Goal: Task Accomplishment & Management: Manage account settings

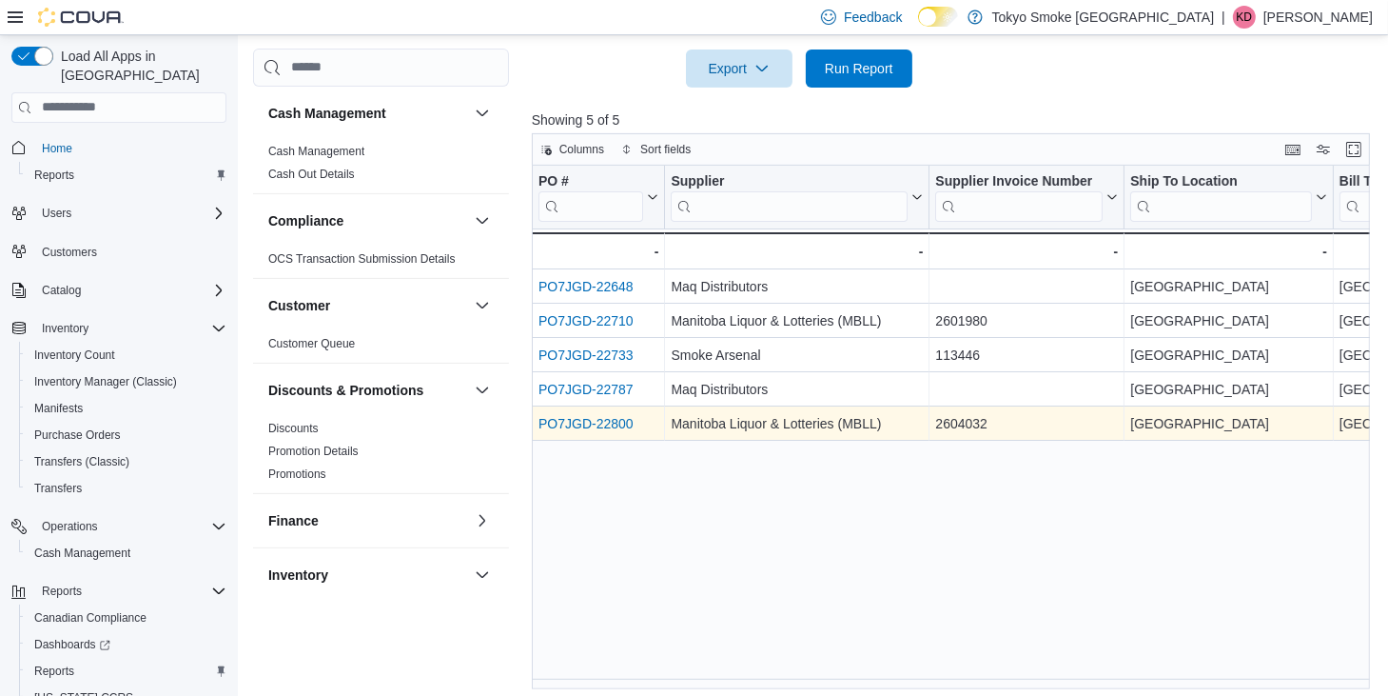
scroll to position [476, 0]
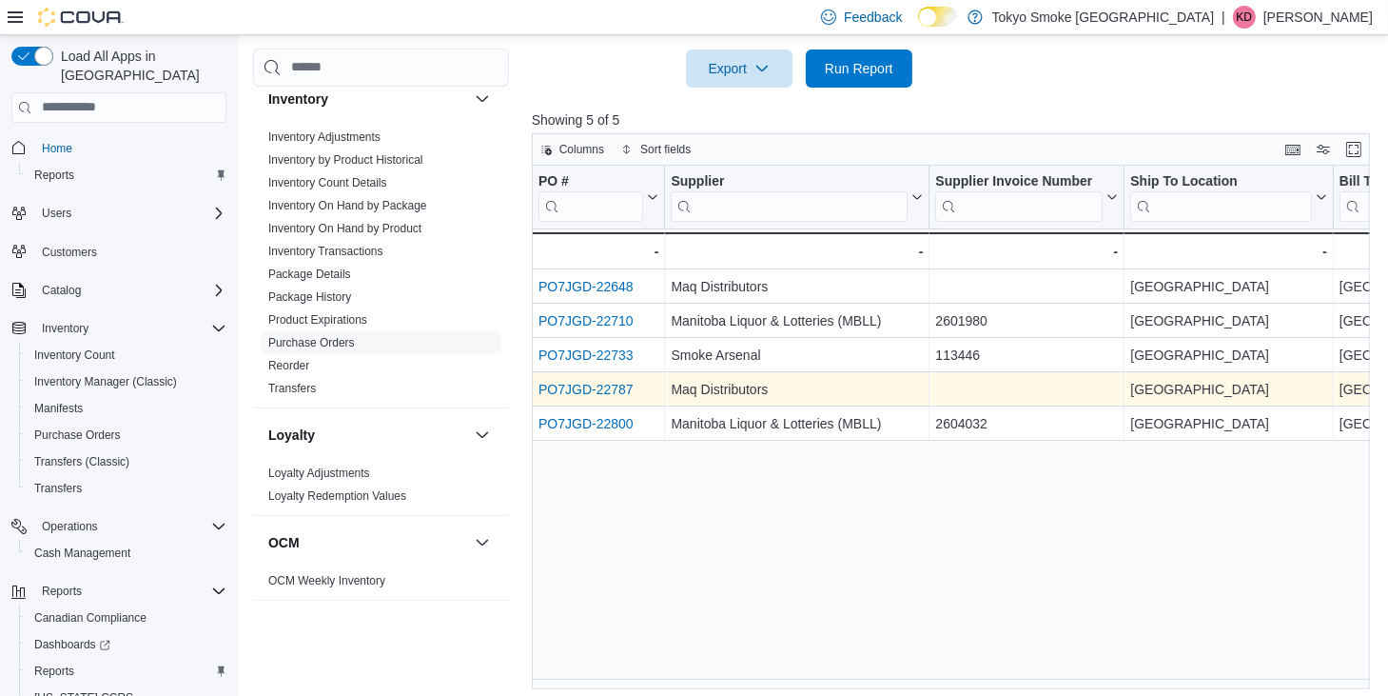
click at [626, 391] on link "PO7JGD-22787" at bounding box center [586, 389] width 95 height 15
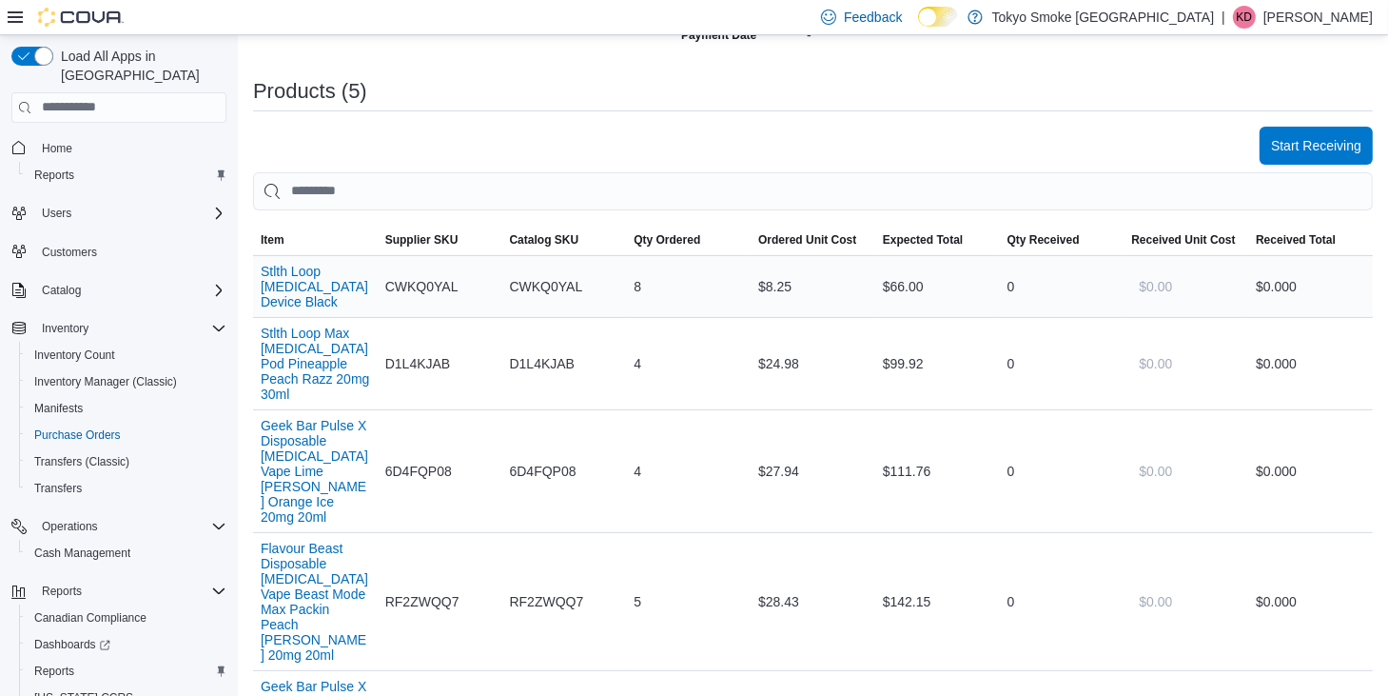
scroll to position [381, 0]
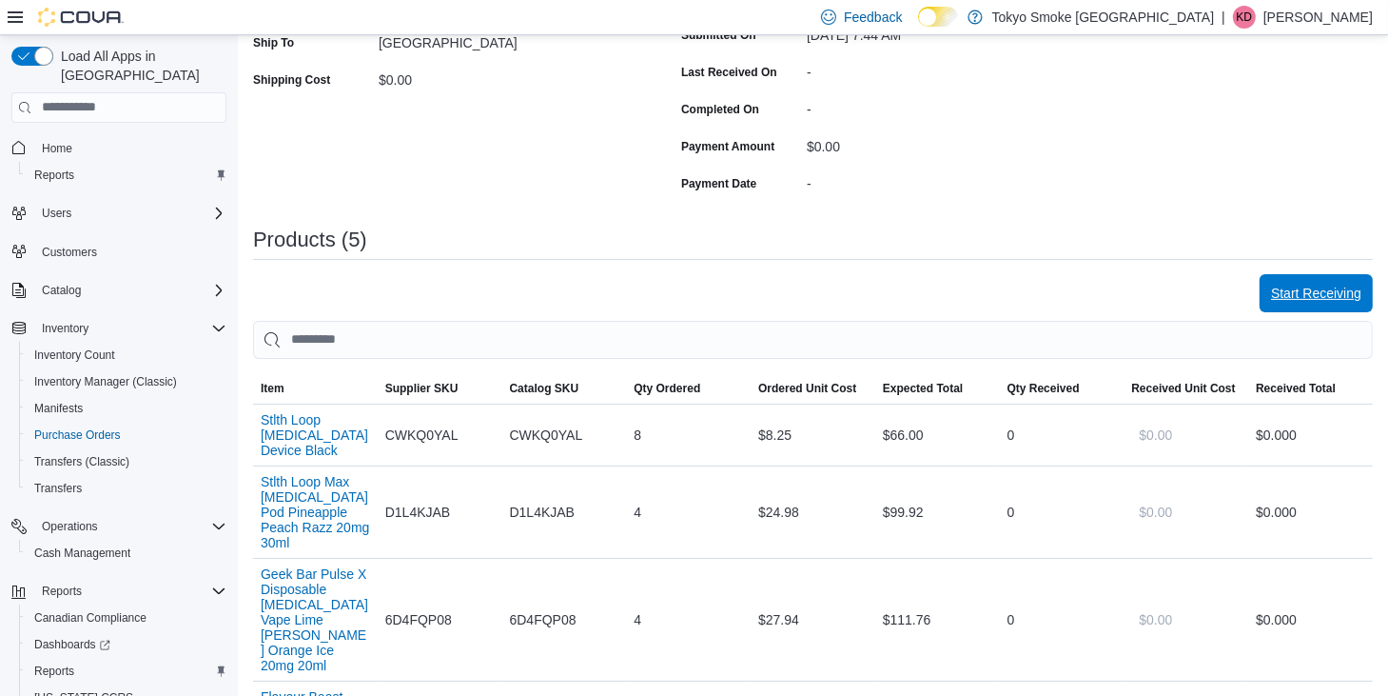
click at [1332, 285] on span "Start Receiving" at bounding box center [1316, 293] width 90 height 19
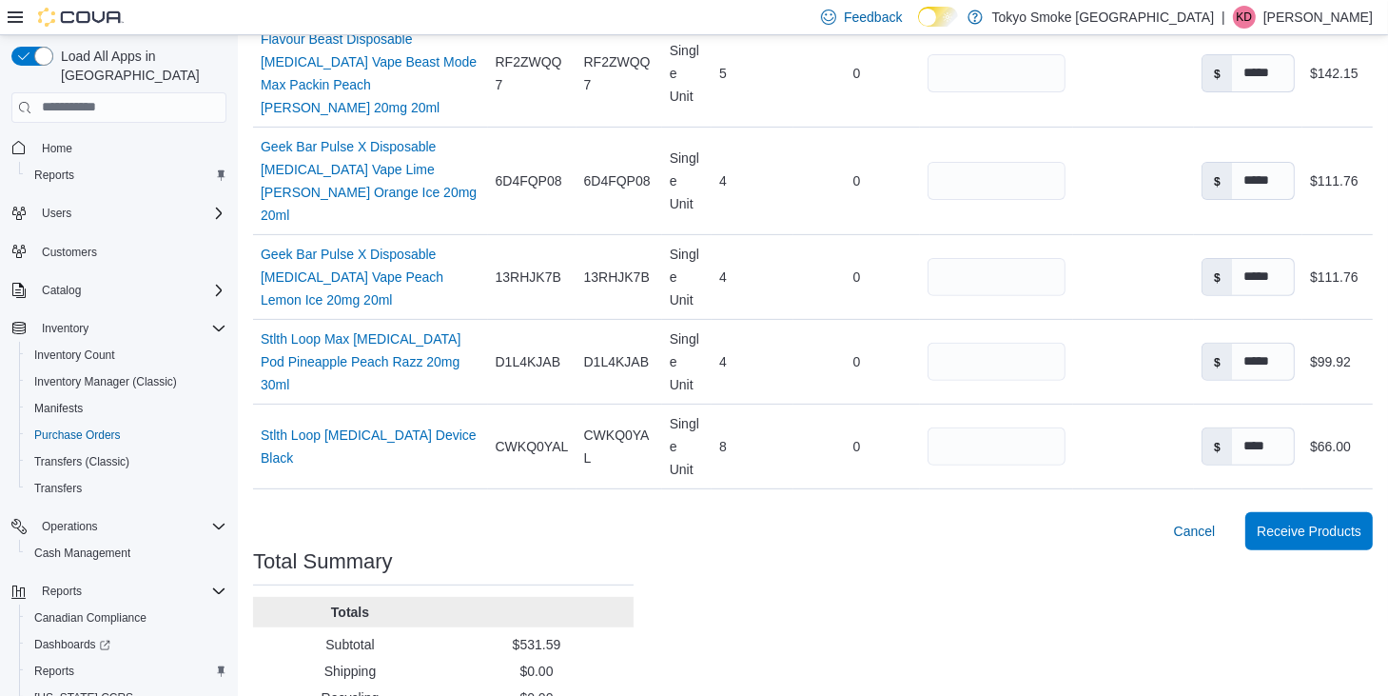
scroll to position [589, 0]
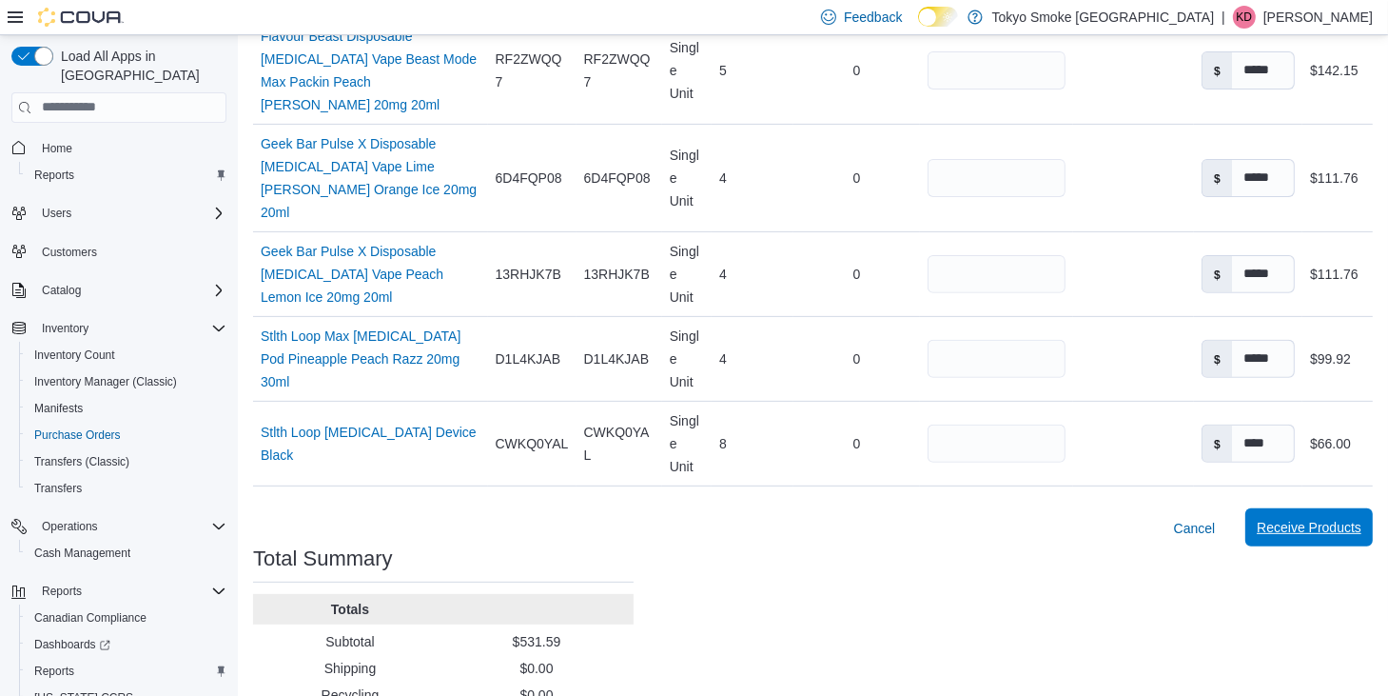
click at [1305, 518] on span "Receive Products" at bounding box center [1309, 527] width 105 height 19
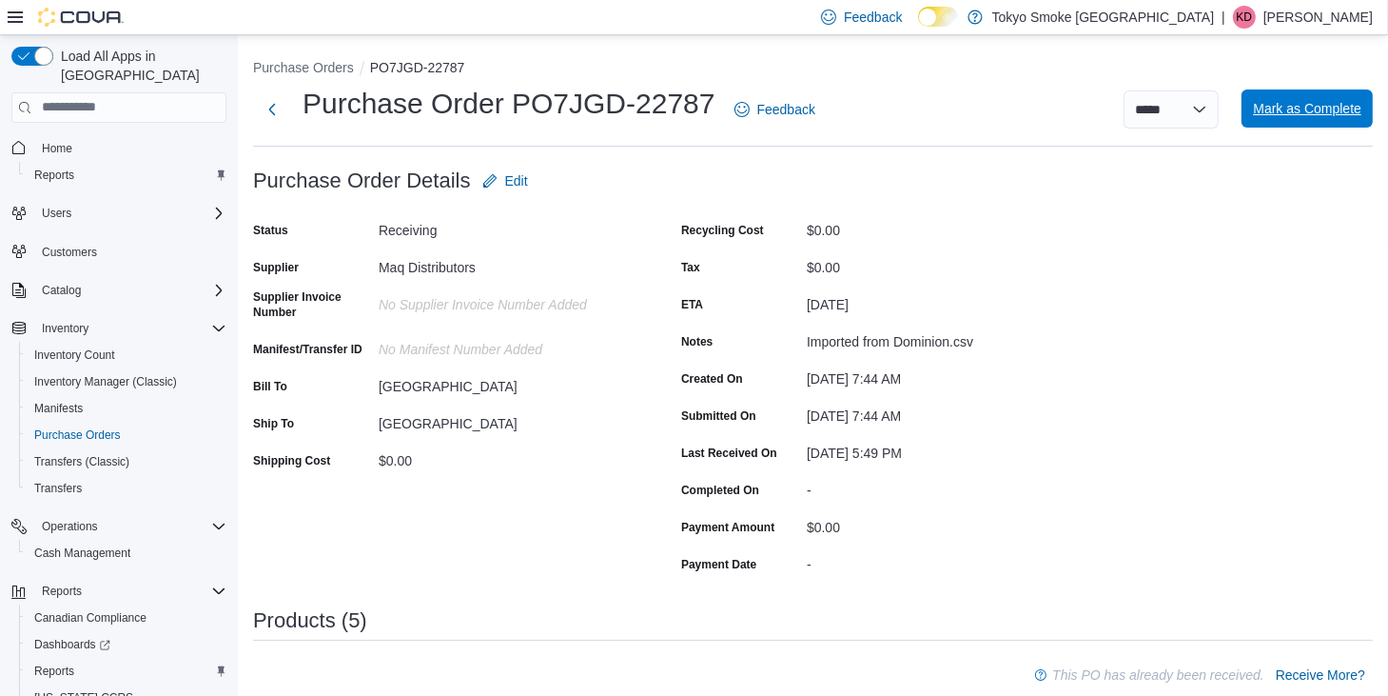
click at [1310, 106] on span "Mark as Complete" at bounding box center [1307, 108] width 108 height 19
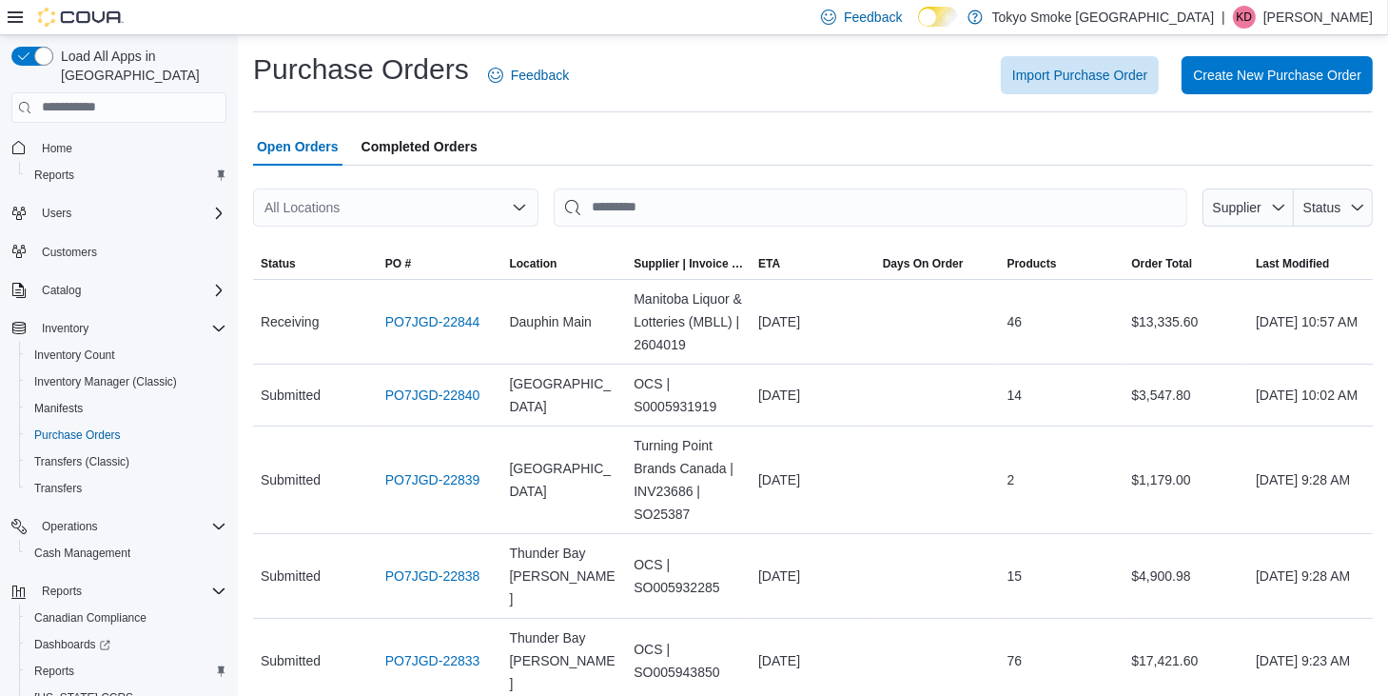
click at [1351, 14] on p "[PERSON_NAME]" at bounding box center [1318, 17] width 109 height 23
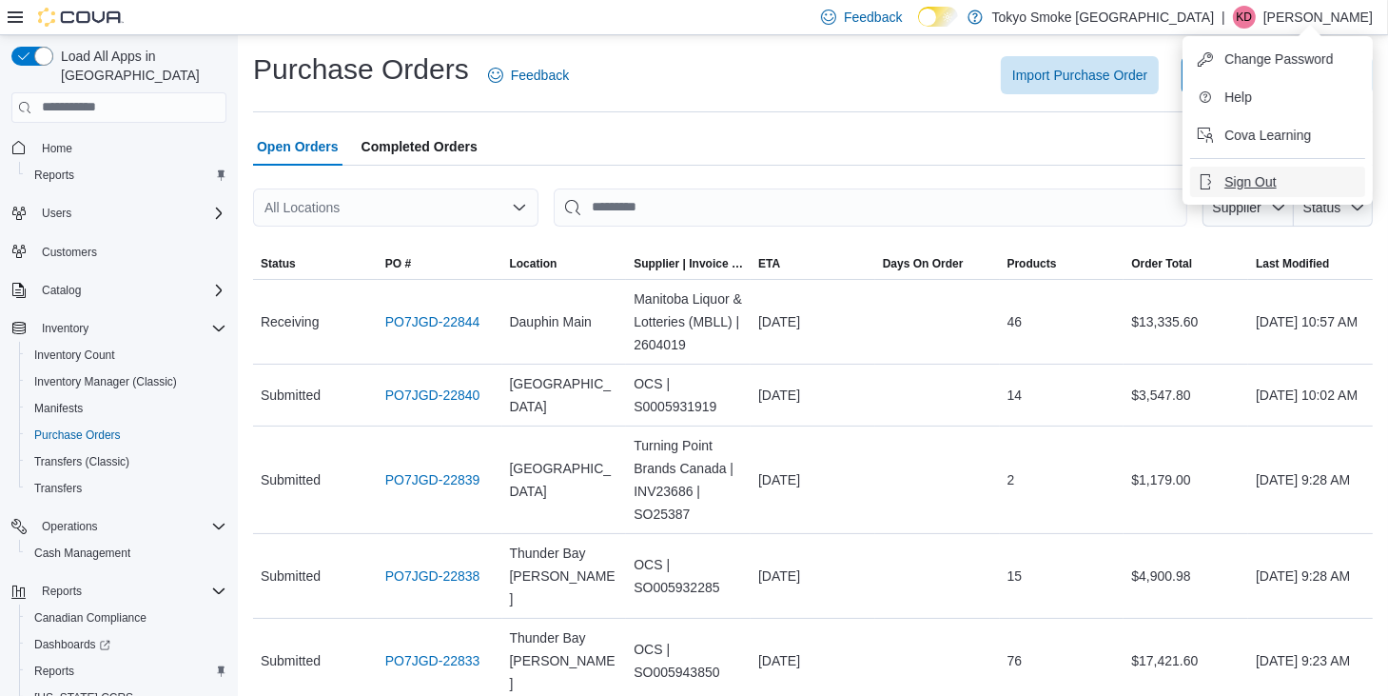
click at [1255, 167] on button "Sign Out" at bounding box center [1277, 182] width 175 height 30
